Goal: Navigation & Orientation: Understand site structure

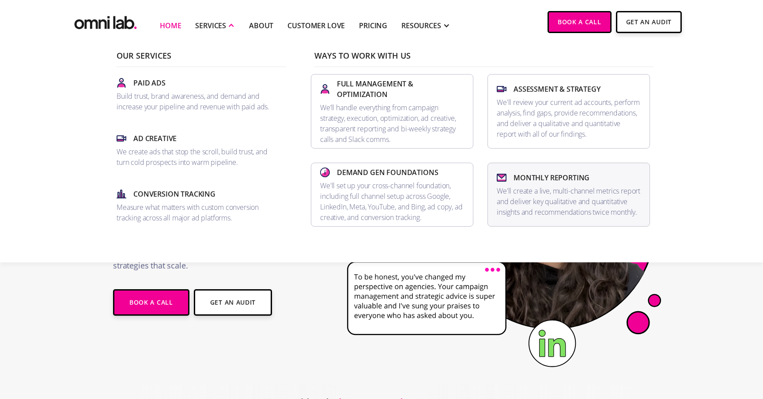
click at [560, 186] on p "We'll create a live, multi-channel metrics report and deliver key qualitative a…" at bounding box center [568, 202] width 144 height 32
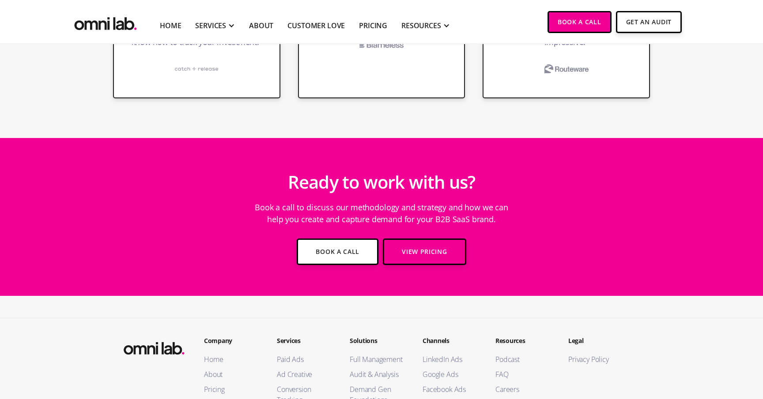
scroll to position [2087, 0]
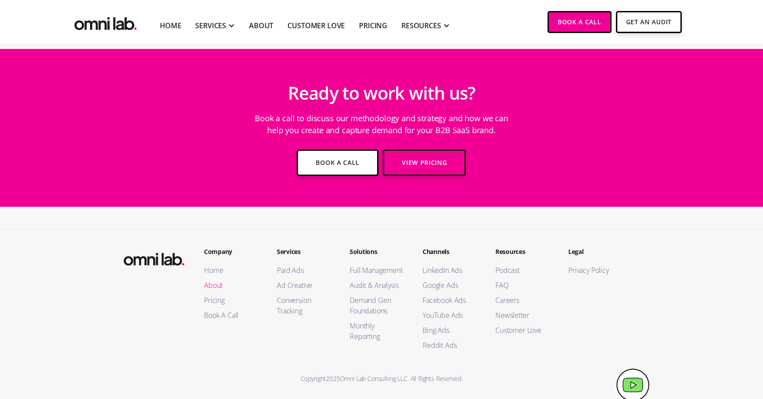
click at [209, 284] on link "About" at bounding box center [231, 285] width 55 height 11
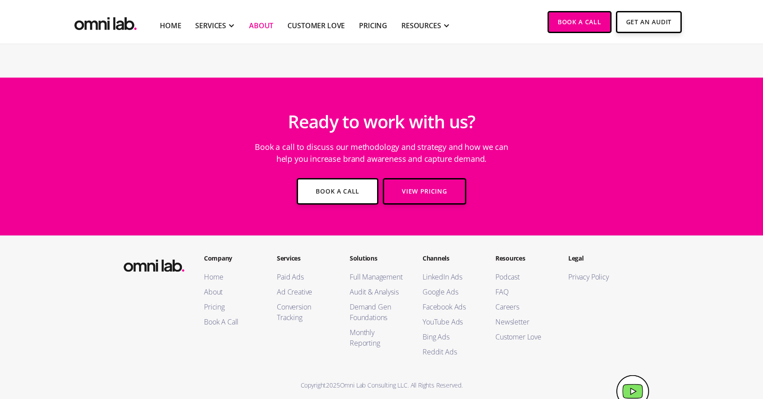
scroll to position [1623, 0]
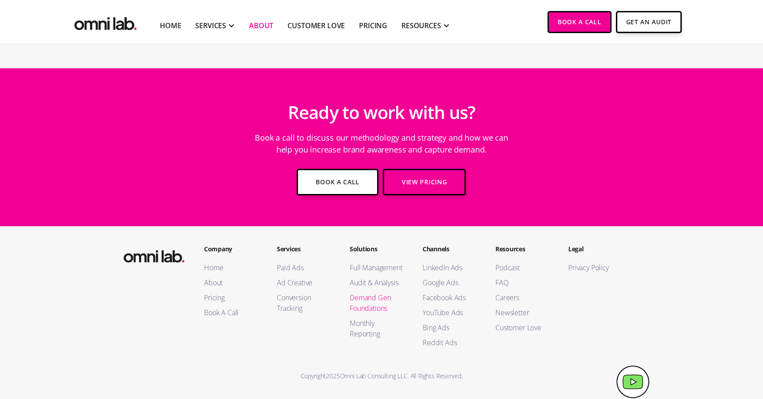
click at [363, 304] on link "Demand Gen Foundations" at bounding box center [377, 303] width 55 height 21
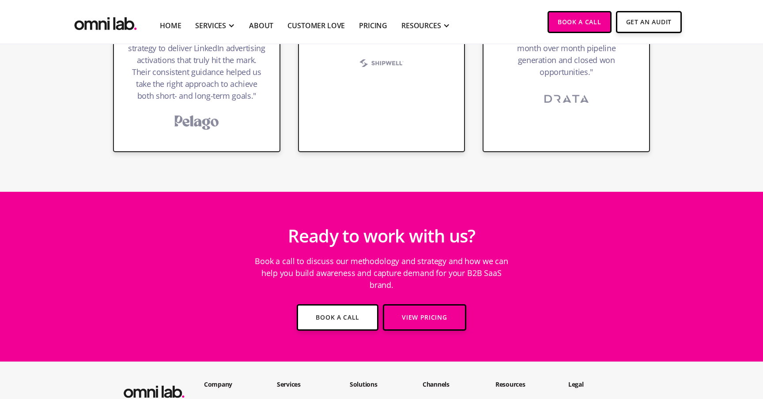
scroll to position [2831, 0]
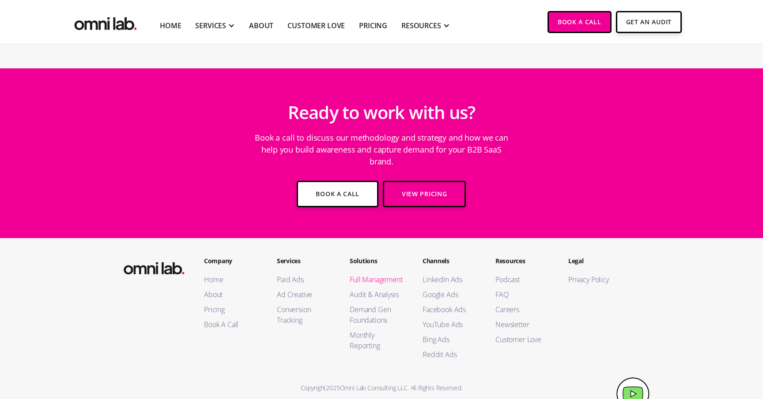
click at [370, 275] on link "Full Management" at bounding box center [377, 280] width 55 height 11
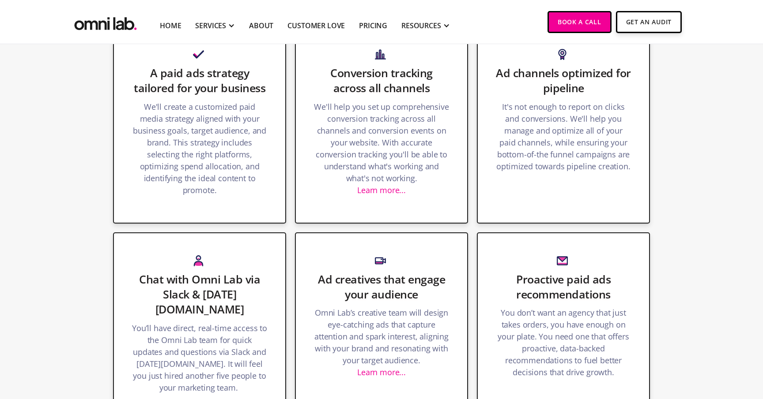
scroll to position [902, 0]
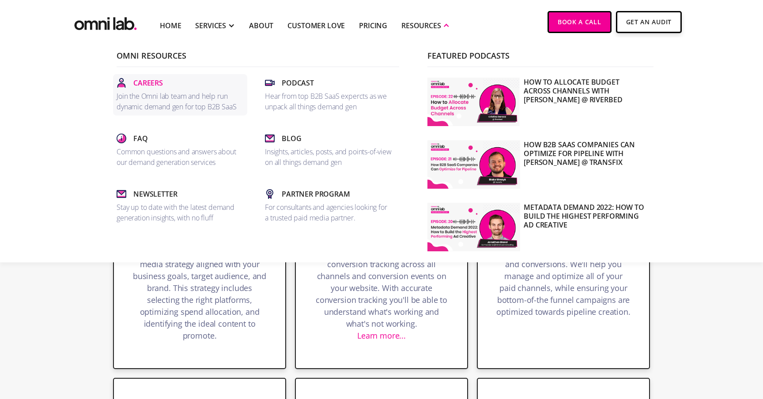
click at [150, 84] on p "Careers" at bounding box center [148, 83] width 30 height 11
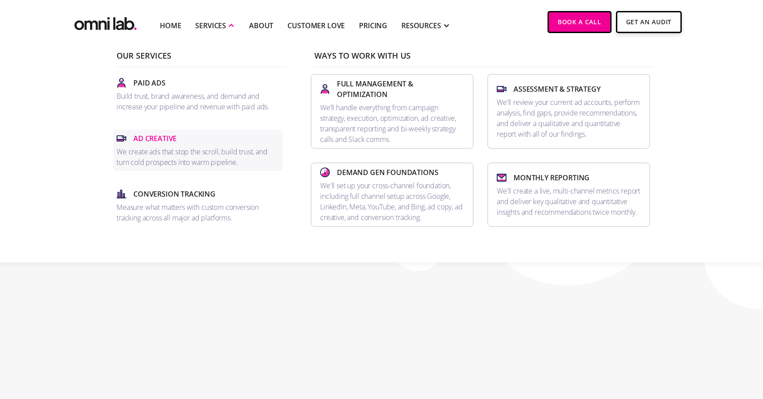
click at [158, 137] on p "Ad Creative" at bounding box center [154, 138] width 43 height 11
